Goal: Information Seeking & Learning: Learn about a topic

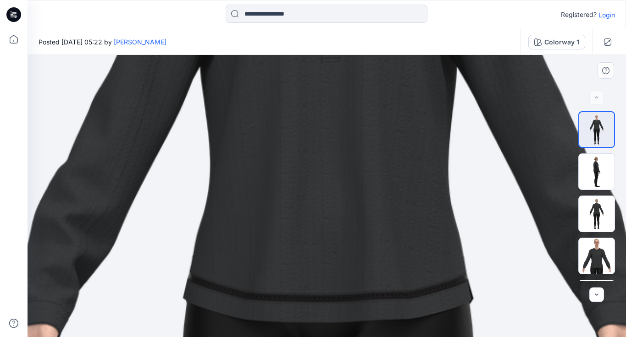
drag, startPoint x: 413, startPoint y: 130, endPoint x: 415, endPoint y: 263, distance: 132.5
click at [415, 263] on img at bounding box center [328, 328] width 1152 height 1629
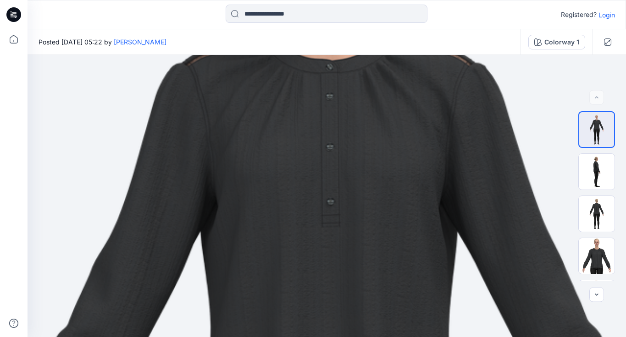
drag, startPoint x: 415, startPoint y: 188, endPoint x: 414, endPoint y: 352, distance: 163.2
click at [414, 337] on html "Registered? Login Posted [DATE] 05:22 by [PERSON_NAME] Colorway 1 Colorway 1 Lo…" at bounding box center [313, 168] width 626 height 337
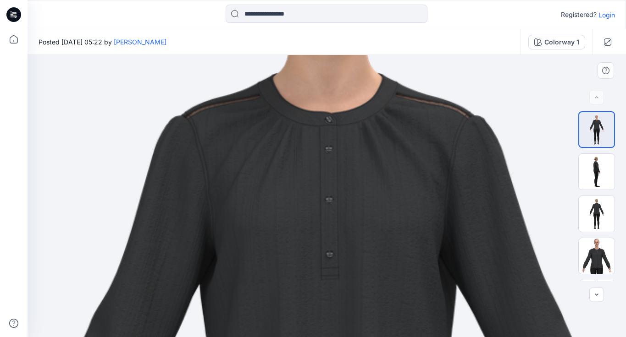
drag, startPoint x: 401, startPoint y: 261, endPoint x: 401, endPoint y: 311, distance: 50.0
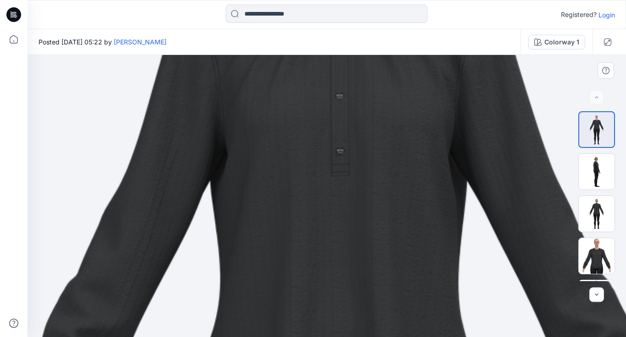
drag, startPoint x: 401, startPoint y: 311, endPoint x: 426, endPoint y: 181, distance: 131.7
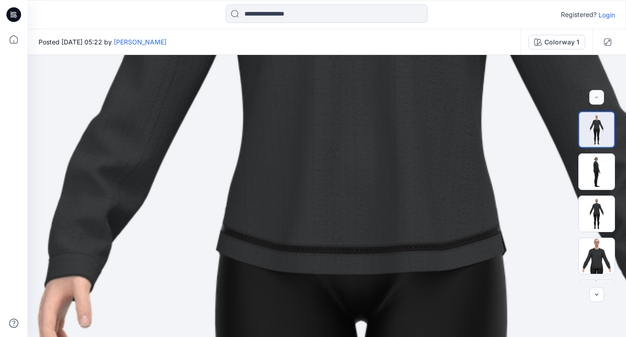
drag, startPoint x: 426, startPoint y: 181, endPoint x: 440, endPoint y: 45, distance: 137.3
click at [440, 45] on div "Posted [DATE] 05:22 by [PERSON_NAME] Colorway 1 Colorway 1 Loading... Material …" at bounding box center [326, 183] width 598 height 308
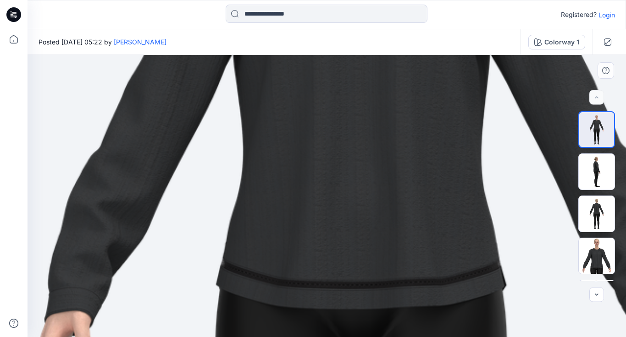
drag, startPoint x: 431, startPoint y: 76, endPoint x: 431, endPoint y: 111, distance: 35.3
click at [431, 111] on img at bounding box center [361, 314] width 1152 height 1629
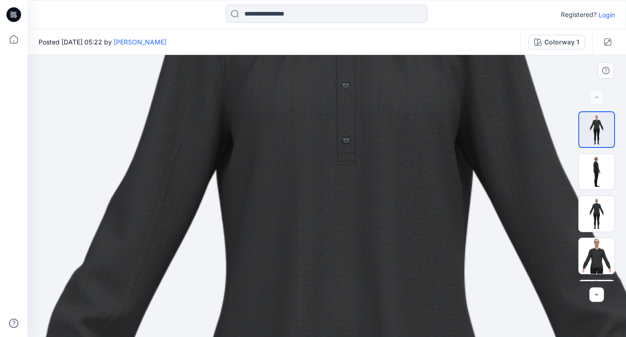
drag, startPoint x: 431, startPoint y: 111, endPoint x: 408, endPoint y: 258, distance: 148.1
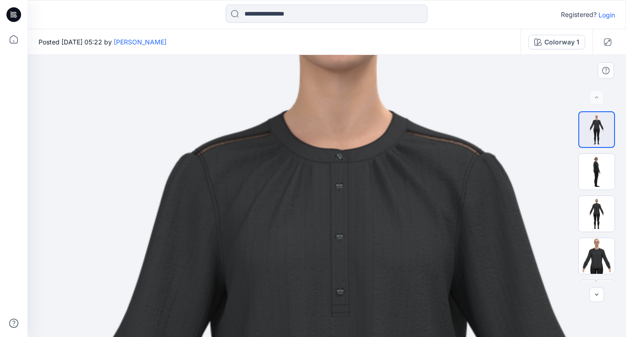
drag, startPoint x: 416, startPoint y: 165, endPoint x: 416, endPoint y: 286, distance: 121.0
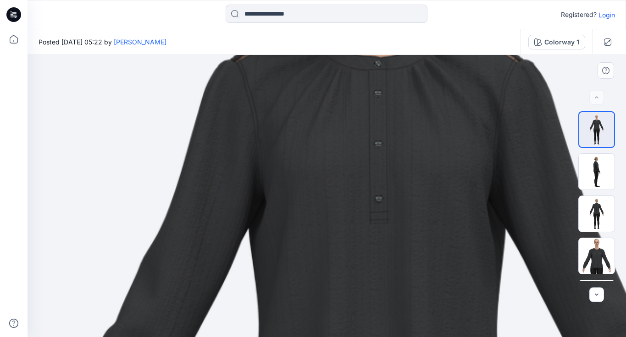
drag, startPoint x: 416, startPoint y: 286, endPoint x: 457, endPoint y: 194, distance: 100.7
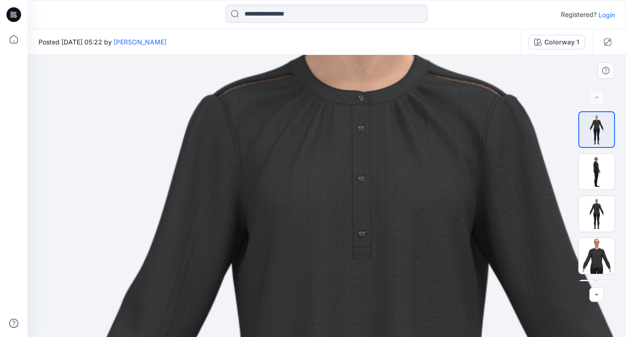
drag, startPoint x: 457, startPoint y: 194, endPoint x: 439, endPoint y: 228, distance: 38.8
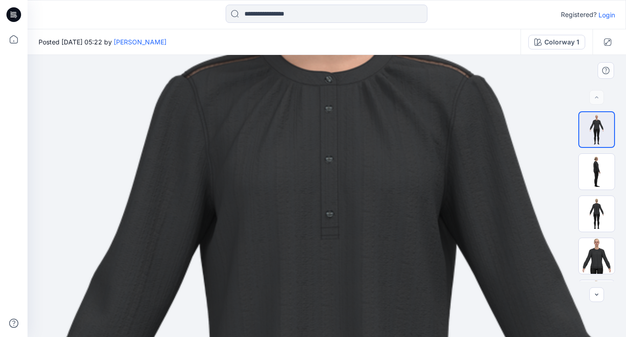
drag, startPoint x: 439, startPoint y: 228, endPoint x: 406, endPoint y: 220, distance: 33.9
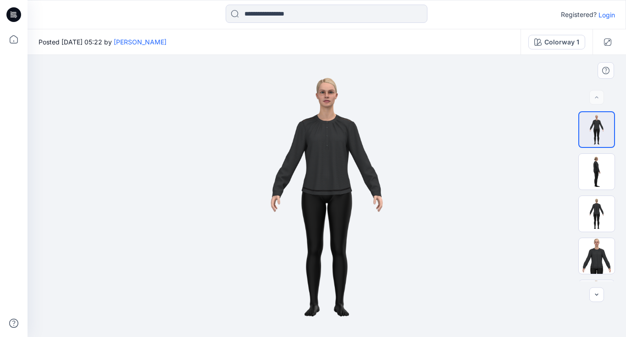
click at [602, 153] on div at bounding box center [596, 196] width 37 height 170
click at [601, 170] on img at bounding box center [596, 172] width 36 height 36
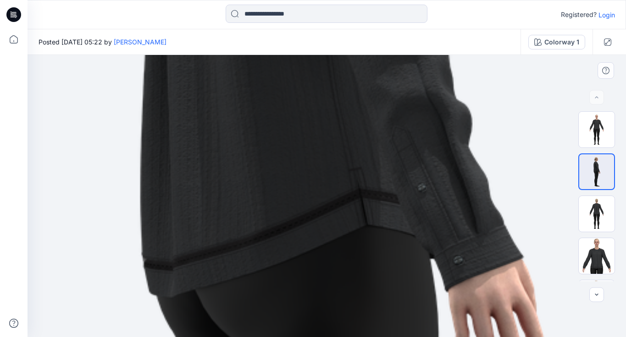
drag, startPoint x: 374, startPoint y: 164, endPoint x: 369, endPoint y: 231, distance: 67.5
click at [369, 231] on img at bounding box center [322, 266] width 1509 height 2134
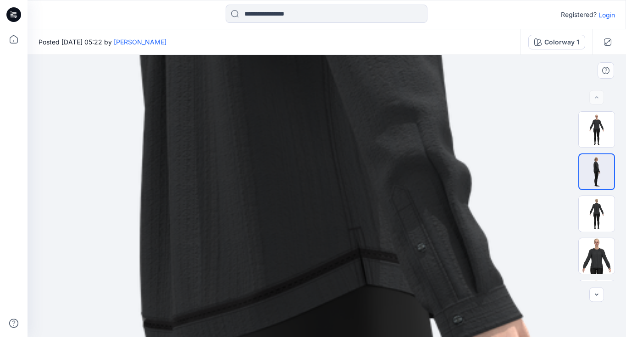
drag, startPoint x: 377, startPoint y: 176, endPoint x: 376, endPoint y: 234, distance: 58.7
click at [376, 234] on img at bounding box center [321, 325] width 1509 height 2134
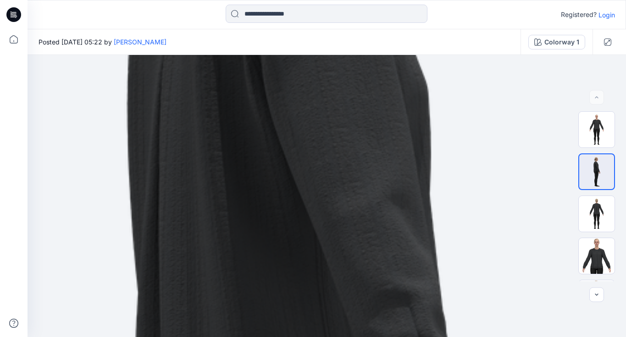
drag, startPoint x: 387, startPoint y: 161, endPoint x: 380, endPoint y: 351, distance: 189.9
click at [380, 337] on html "Registered? Login Posted [DATE] 05:22 by [PERSON_NAME] Colorway 1 Colorway 1 Lo…" at bounding box center [313, 168] width 626 height 337
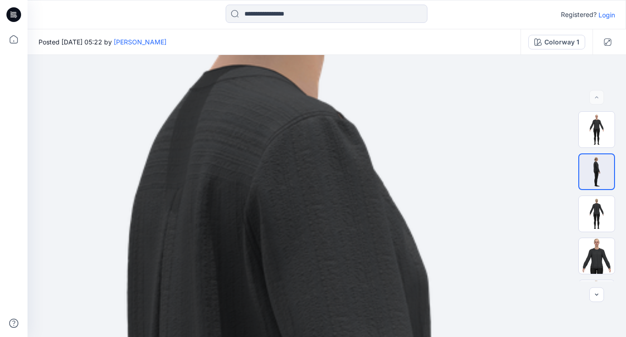
drag, startPoint x: 346, startPoint y: 185, endPoint x: 346, endPoint y: 365, distance: 179.7
click at [346, 337] on html "Registered? Login Posted [DATE] 05:22 by [PERSON_NAME] Colorway 1 Colorway 1 Lo…" at bounding box center [313, 168] width 626 height 337
click at [604, 215] on img at bounding box center [596, 214] width 36 height 36
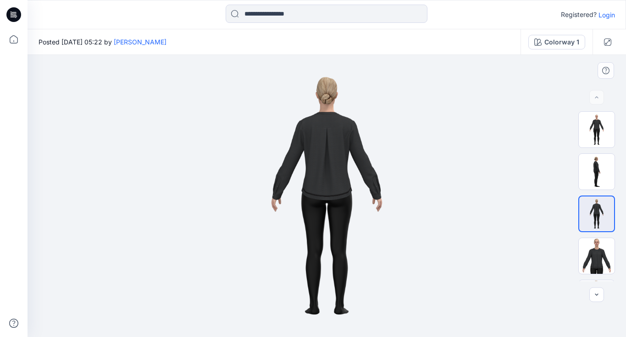
drag, startPoint x: 341, startPoint y: 115, endPoint x: 340, endPoint y: 153, distance: 37.1
click at [340, 153] on img at bounding box center [327, 196] width 200 height 282
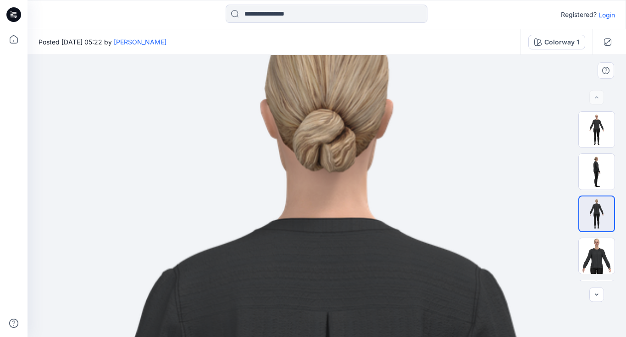
drag, startPoint x: 362, startPoint y: 273, endPoint x: 363, endPoint y: 75, distance: 198.0
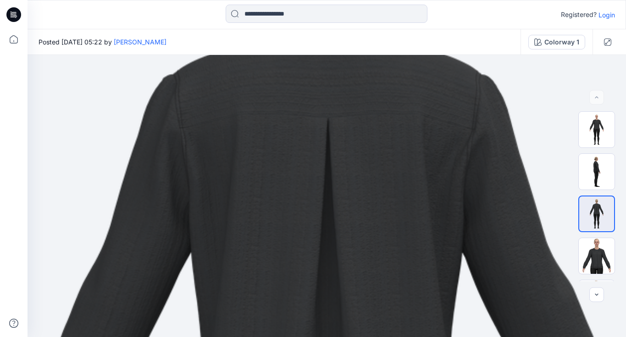
drag, startPoint x: 363, startPoint y: 214, endPoint x: 363, endPoint y: 38, distance: 176.0
click at [363, 38] on div "Posted [DATE] 05:22 by [PERSON_NAME] Colorway 1 Colorway 1 Loading... Material …" at bounding box center [326, 183] width 598 height 308
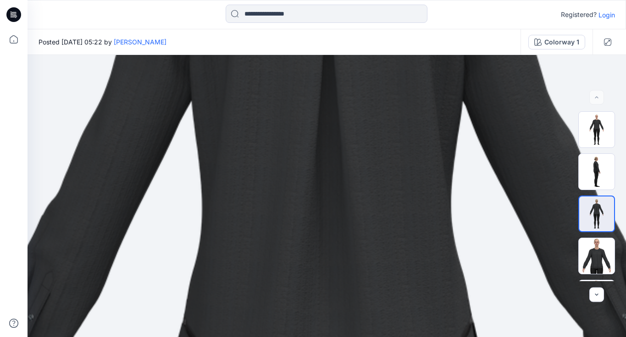
drag, startPoint x: 389, startPoint y: 186, endPoint x: 389, endPoint y: 37, distance: 149.4
click at [389, 37] on div "Posted [DATE] 05:22 by [PERSON_NAME] Colorway 1 Colorway 1 Loading... Material …" at bounding box center [326, 183] width 598 height 308
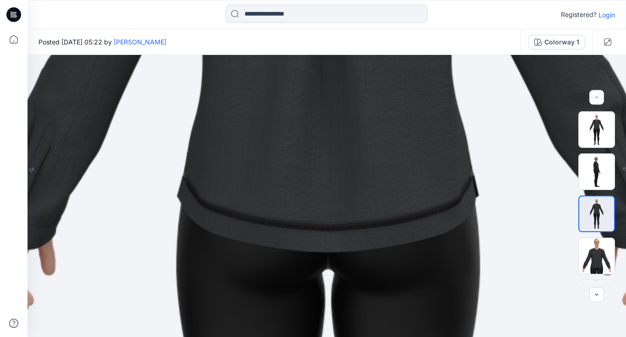
drag, startPoint x: 395, startPoint y: 176, endPoint x: 395, endPoint y: 29, distance: 146.7
click at [396, 29] on div "Registered? Login Posted [DATE] 05:22 by [PERSON_NAME] Colorway 1 Colorway 1 Lo…" at bounding box center [313, 168] width 626 height 337
click at [599, 251] on img at bounding box center [596, 256] width 36 height 36
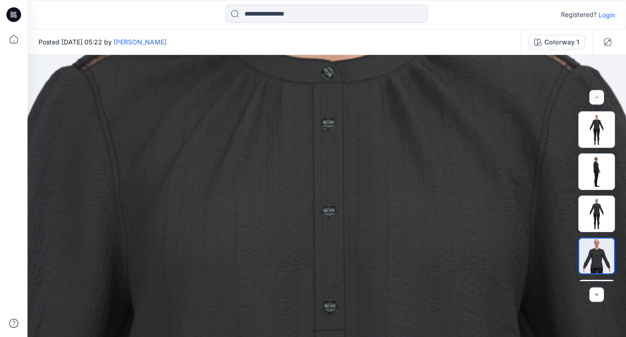
drag, startPoint x: 388, startPoint y: 140, endPoint x: 371, endPoint y: 362, distance: 223.0
click at [371, 337] on html "Registered? Login Posted [DATE] 05:22 by [PERSON_NAME] Colorway 1 Colorway 1 Lo…" at bounding box center [313, 168] width 626 height 337
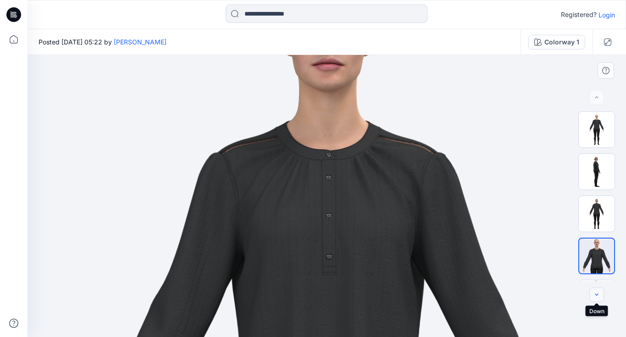
click at [595, 297] on icon "button" at bounding box center [596, 294] width 7 height 7
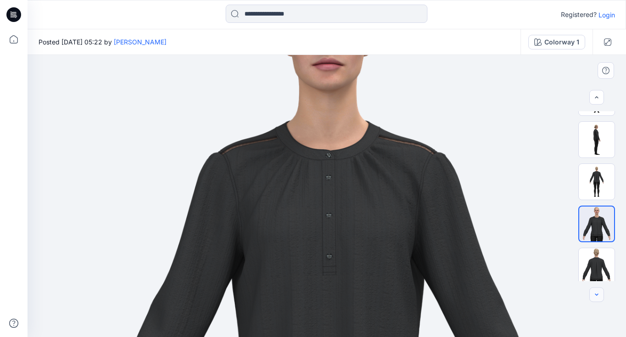
scroll to position [36, 0]
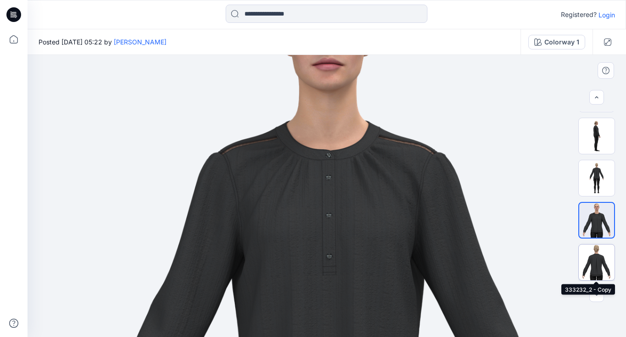
click at [600, 268] on img at bounding box center [596, 263] width 36 height 36
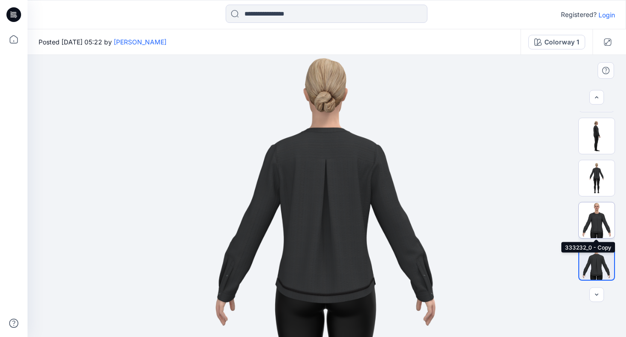
click at [606, 221] on img at bounding box center [596, 221] width 36 height 36
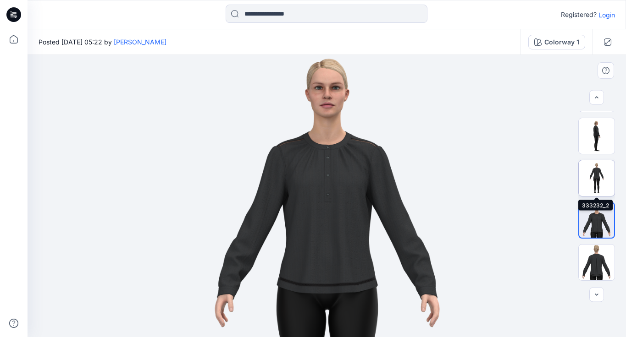
click at [603, 180] on img at bounding box center [596, 178] width 36 height 36
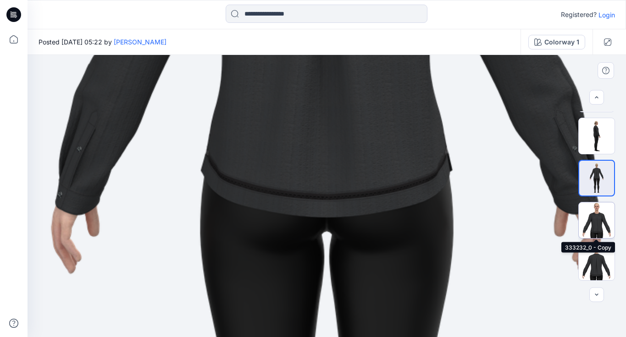
click at [604, 223] on img at bounding box center [596, 221] width 36 height 36
